Goal: Task Accomplishment & Management: Manage account settings

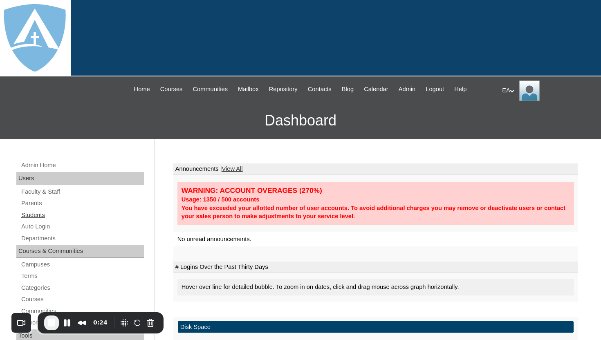
click at [44, 212] on link "Students" at bounding box center [81, 215] width 123 height 10
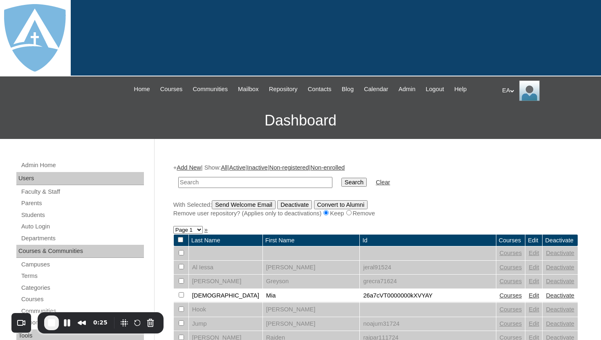
click at [227, 180] on input "text" at bounding box center [255, 182] width 154 height 11
type input "Christopher Wilson"
click at [341, 178] on input "Search" at bounding box center [353, 182] width 25 height 9
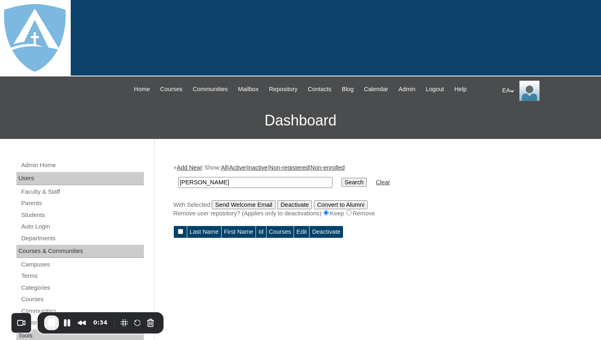
drag, startPoint x: 215, startPoint y: 182, endPoint x: 253, endPoint y: 180, distance: 38.1
click at [253, 181] on input "Christopher Wilson" at bounding box center [255, 182] width 154 height 11
type input "Christopher"
click at [344, 179] on input "Search" at bounding box center [353, 182] width 25 height 9
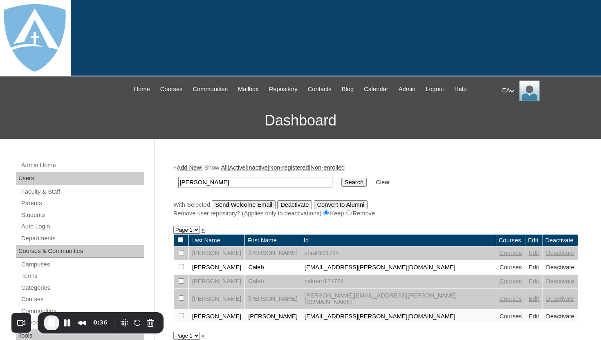
click at [529, 313] on link "Edit" at bounding box center [534, 316] width 10 height 7
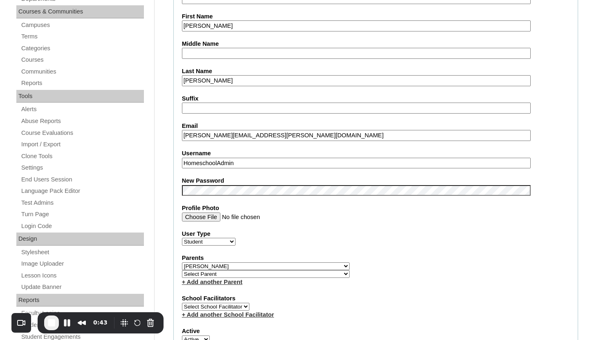
scroll to position [245, 0]
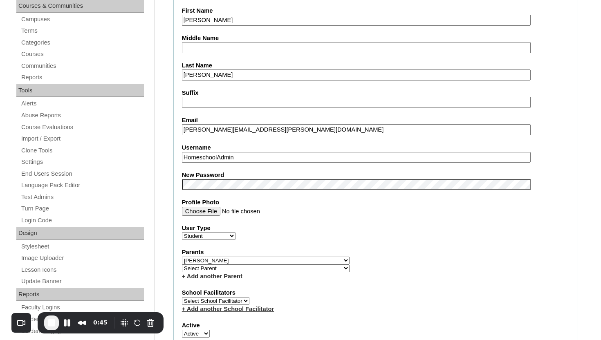
drag, startPoint x: 250, startPoint y: 159, endPoint x: 180, endPoint y: 159, distance: 69.5
click at [180, 159] on fieldset "Account Information User Id [EMAIL_ADDRESS][PERSON_NAME][DOMAIN_NAME] Title Fir…" at bounding box center [375, 266] width 405 height 663
paste input "[PERSON_NAME][EMAIL_ADDRESS][PERSON_NAME][DOMAIN_NAME]"
type input "[PERSON_NAME][EMAIL_ADDRESS][PERSON_NAME][DOMAIN_NAME]"
click at [557, 145] on label "Username" at bounding box center [376, 148] width 388 height 9
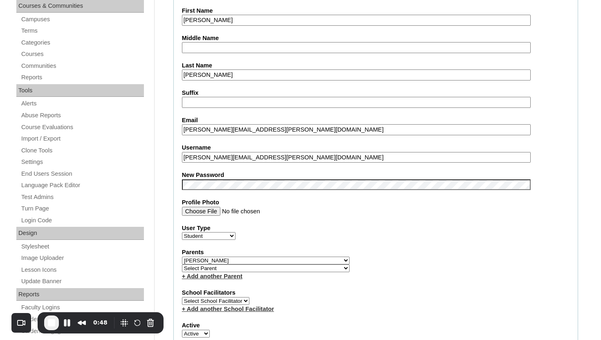
click at [531, 152] on input "[PERSON_NAME][EMAIL_ADDRESS][PERSON_NAME][DOMAIN_NAME]" at bounding box center [356, 157] width 349 height 11
click at [557, 145] on label "Username" at bounding box center [376, 148] width 388 height 9
click at [531, 152] on input "[PERSON_NAME][EMAIL_ADDRESS][PERSON_NAME][DOMAIN_NAME]" at bounding box center [356, 157] width 349 height 11
click at [557, 145] on label "Username" at bounding box center [376, 148] width 388 height 9
click at [531, 152] on input "[PERSON_NAME][EMAIL_ADDRESS][PERSON_NAME][DOMAIN_NAME]" at bounding box center [356, 157] width 349 height 11
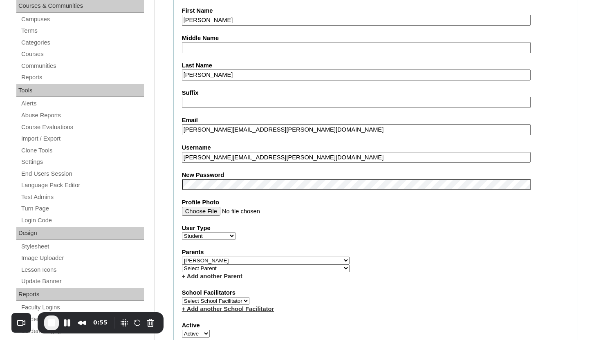
click at [566, 164] on fieldset "Account Information User Id [EMAIL_ADDRESS][PERSON_NAME][DOMAIN_NAME] Title Fir…" at bounding box center [375, 266] width 405 height 663
click at [454, 230] on label "User Type" at bounding box center [376, 228] width 388 height 9
click at [236, 232] on select "Faculty Staff Student Parents School Facilitators" at bounding box center [209, 236] width 54 height 8
click at [312, 237] on div "User Type Faculty Staff Student Parents School Facilitators" at bounding box center [376, 232] width 388 height 16
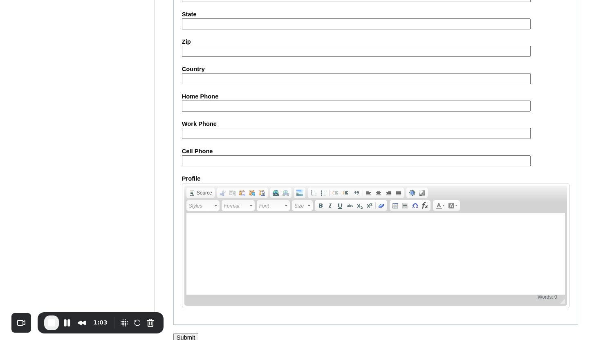
scroll to position [951, 0]
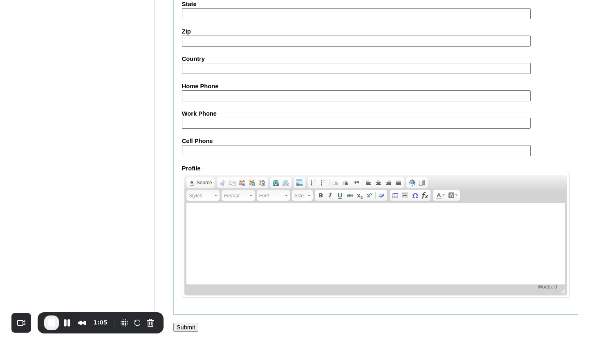
click at [191, 331] on input "Submit" at bounding box center [185, 327] width 25 height 9
